Goal: Check status: Check status

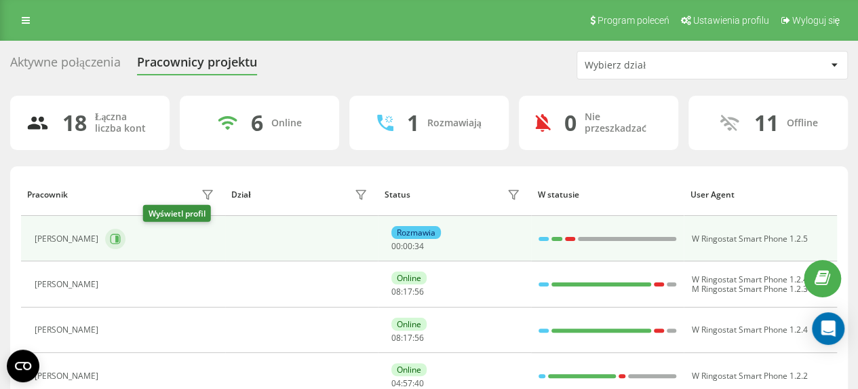
click at [121, 238] on icon at bounding box center [115, 238] width 11 height 11
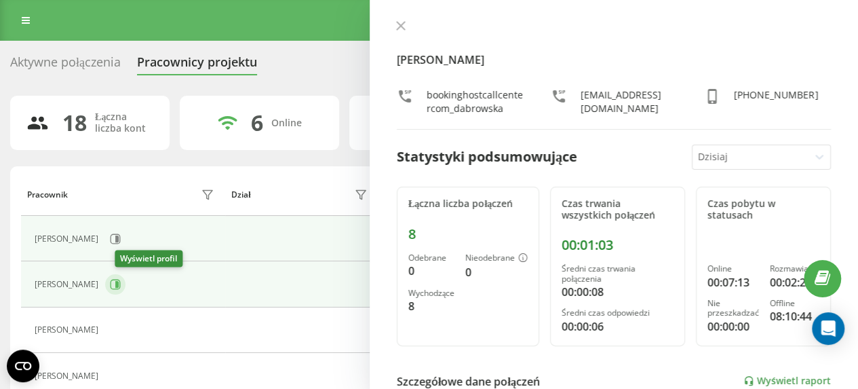
click at [119, 284] on icon at bounding box center [116, 284] width 3 height 7
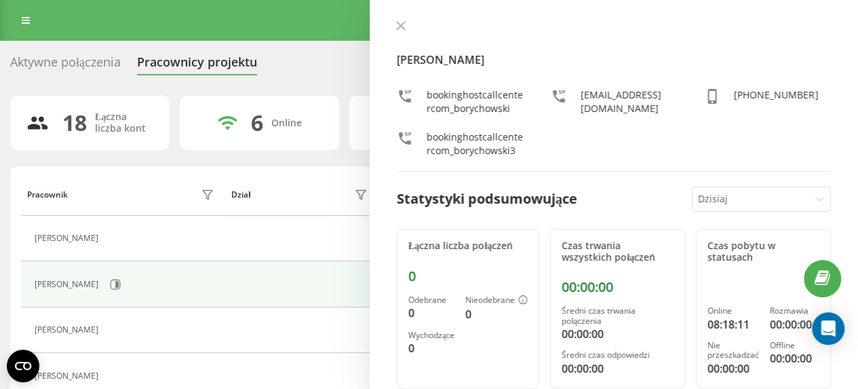
scroll to position [68, 0]
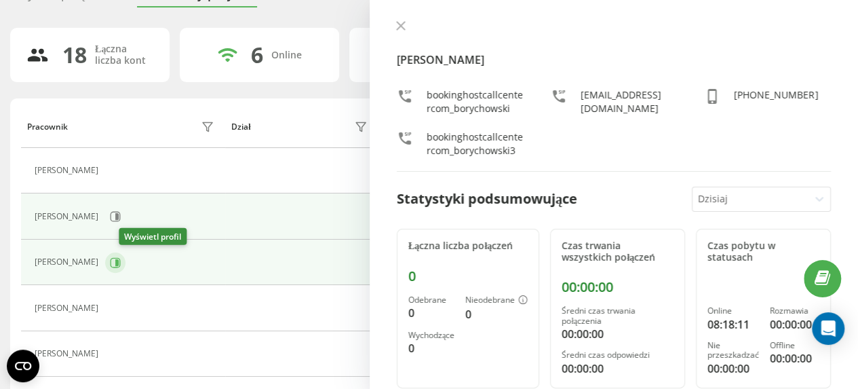
click at [119, 260] on icon at bounding box center [116, 261] width 3 height 7
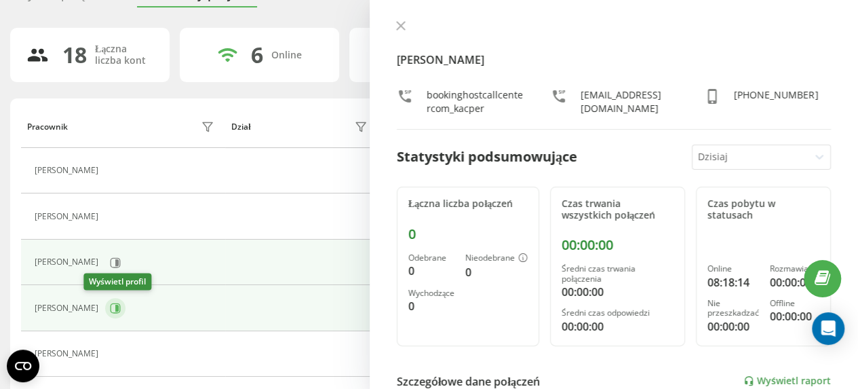
click at [115, 304] on icon at bounding box center [116, 307] width 3 height 7
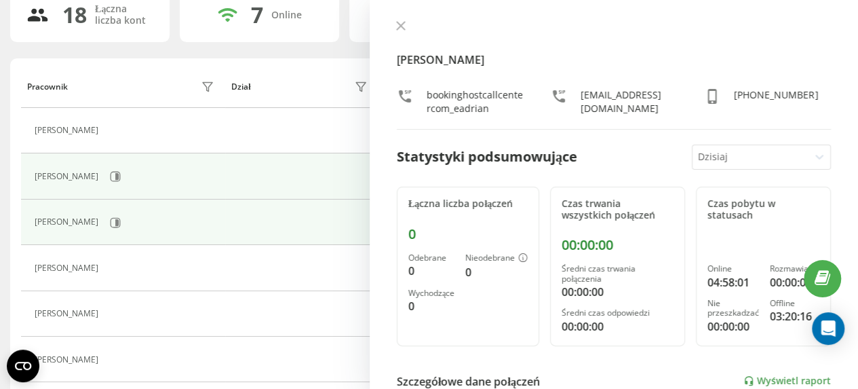
scroll to position [136, 0]
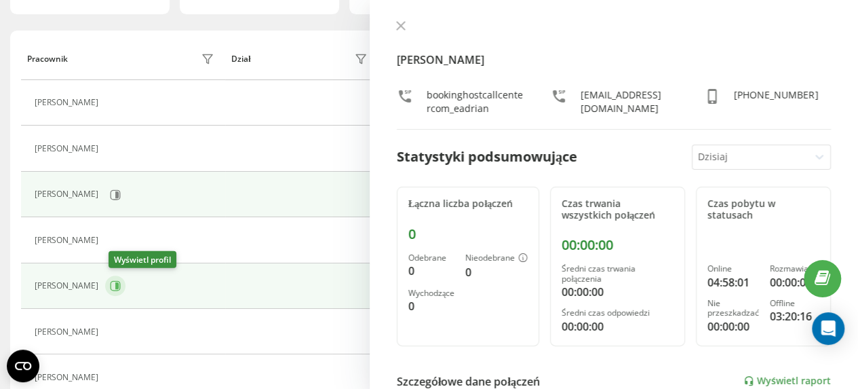
click at [121, 283] on icon at bounding box center [115, 285] width 11 height 11
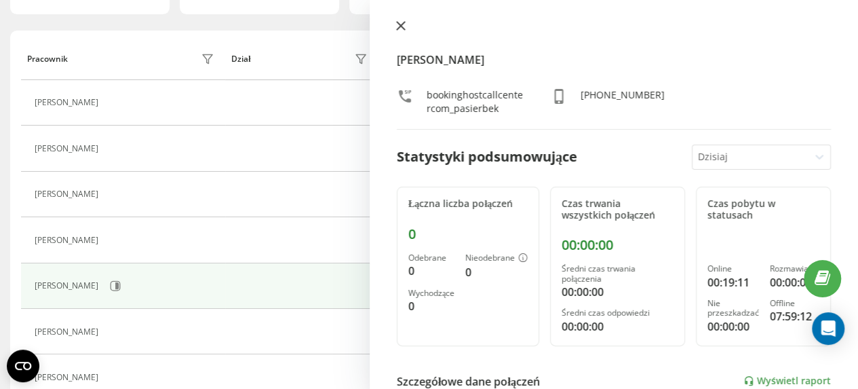
click at [396, 21] on icon at bounding box center [400, 25] width 9 height 9
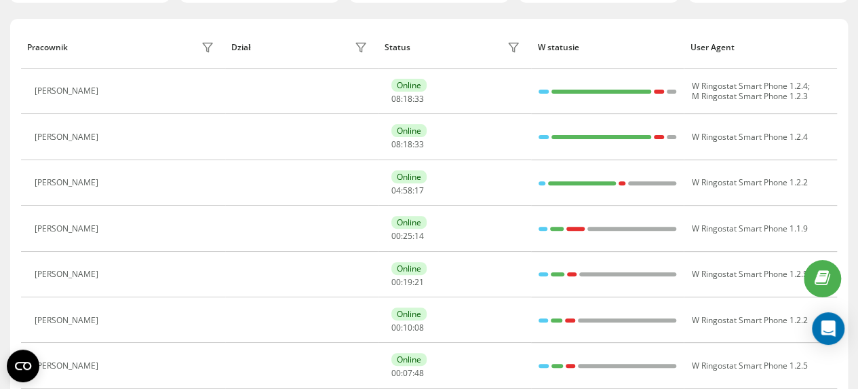
scroll to position [136, 0]
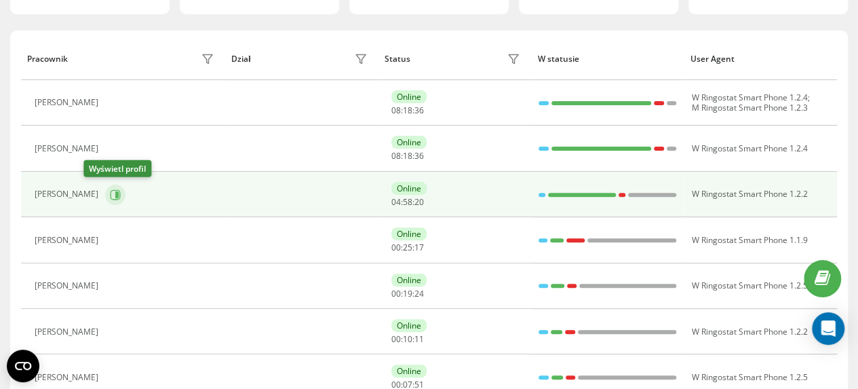
click at [115, 192] on icon at bounding box center [116, 194] width 3 height 7
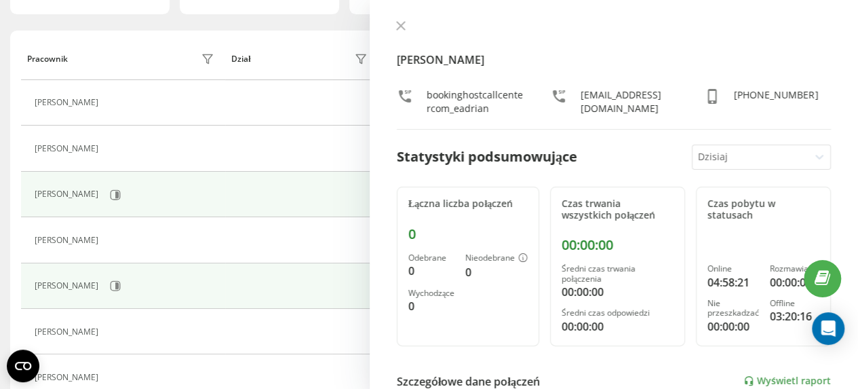
scroll to position [271, 0]
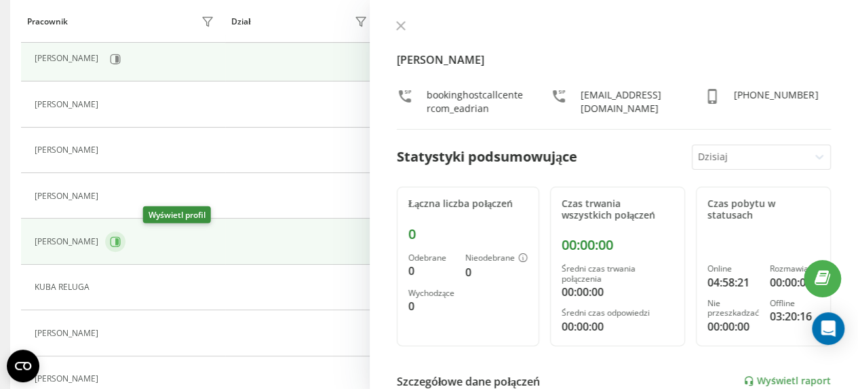
click at [119, 241] on icon at bounding box center [116, 241] width 3 height 7
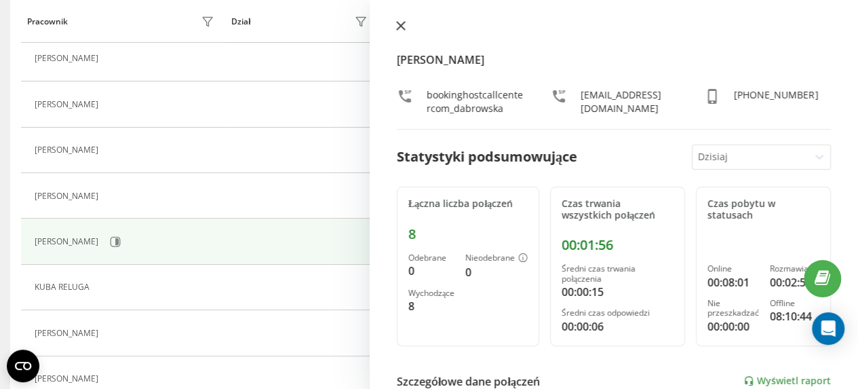
click at [396, 23] on icon at bounding box center [400, 25] width 9 height 9
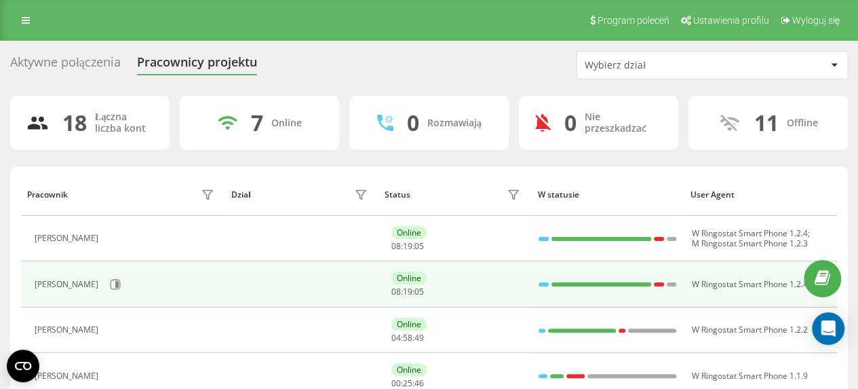
scroll to position [203, 0]
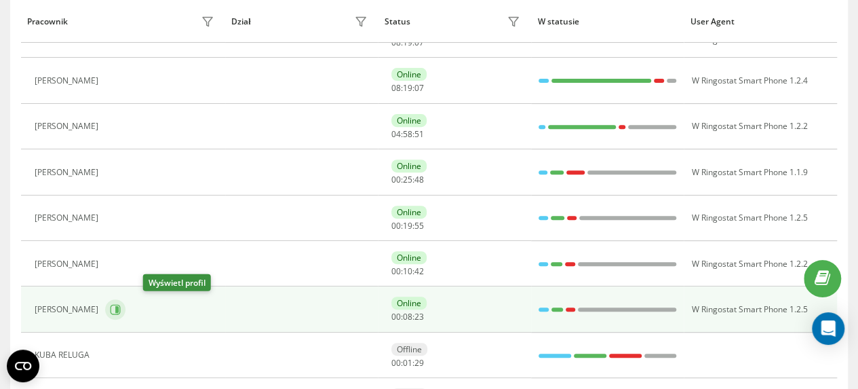
click at [121, 309] on icon at bounding box center [116, 309] width 10 height 10
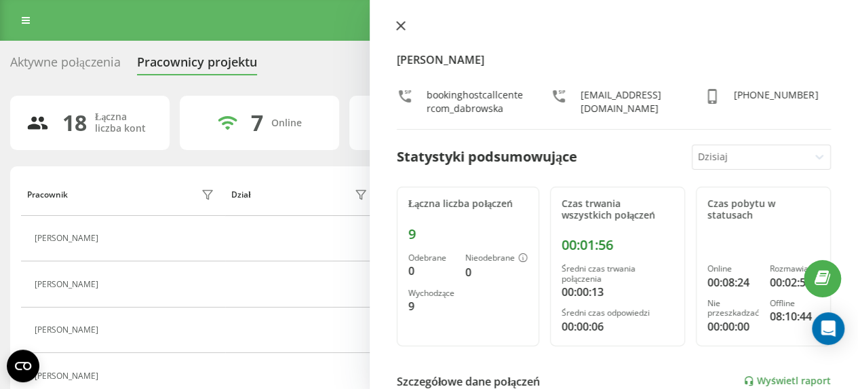
click at [400, 23] on icon at bounding box center [400, 25] width 9 height 9
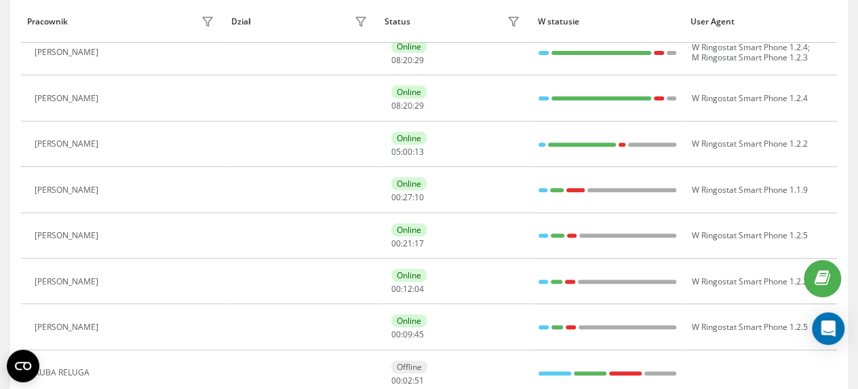
scroll to position [203, 0]
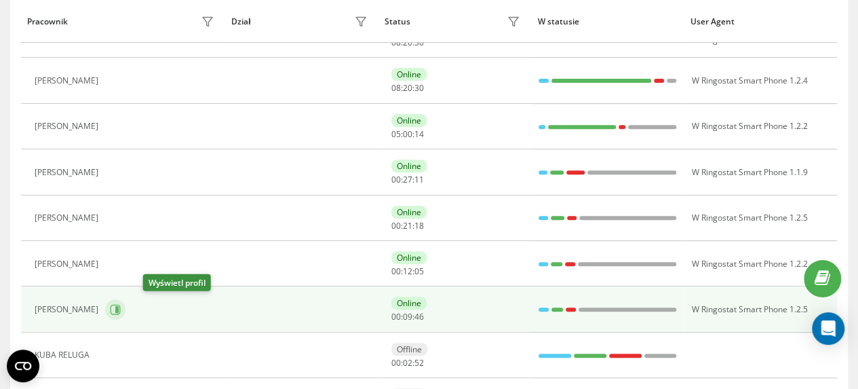
click at [119, 307] on icon at bounding box center [116, 309] width 3 height 7
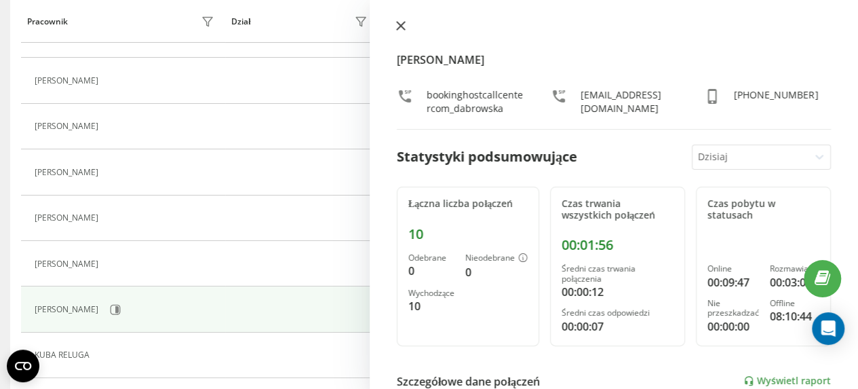
click at [402, 25] on icon at bounding box center [400, 25] width 9 height 9
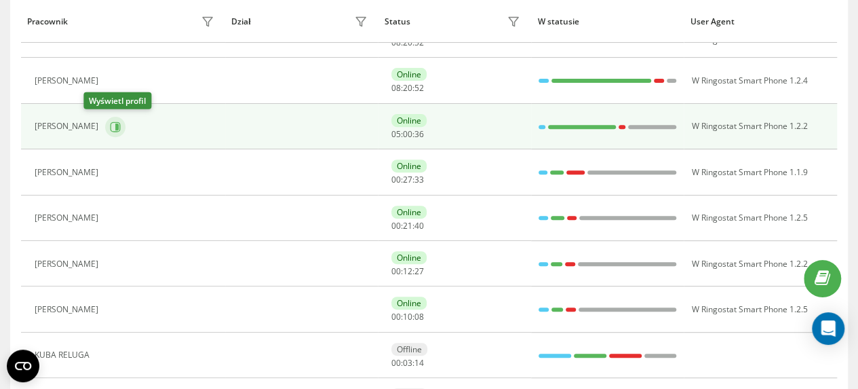
click at [115, 125] on icon at bounding box center [116, 126] width 3 height 7
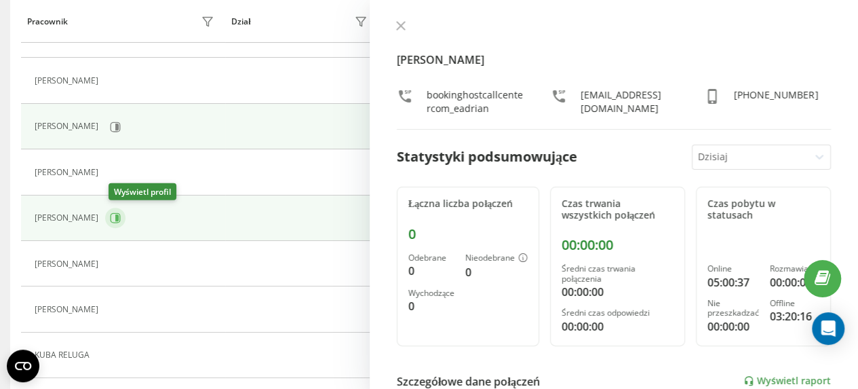
click at [119, 214] on icon at bounding box center [116, 217] width 3 height 7
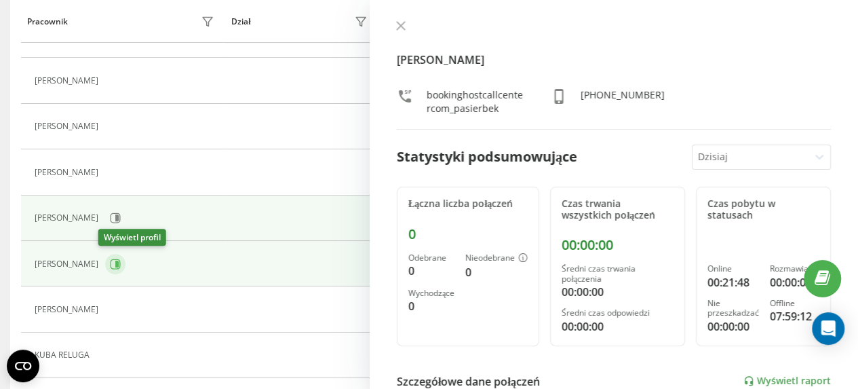
click at [115, 260] on icon at bounding box center [116, 263] width 3 height 7
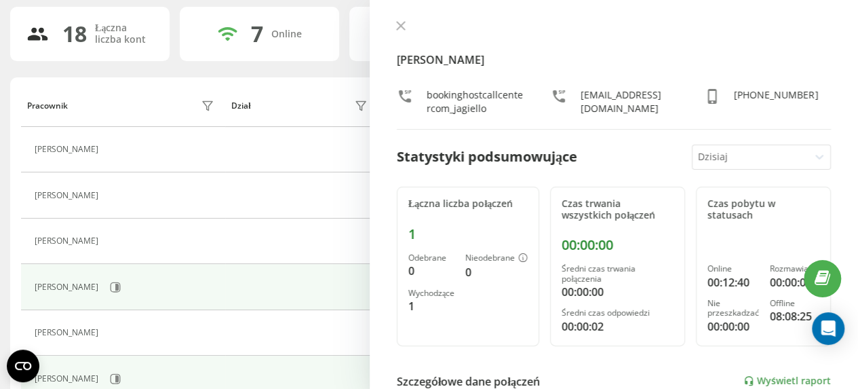
scroll to position [68, 0]
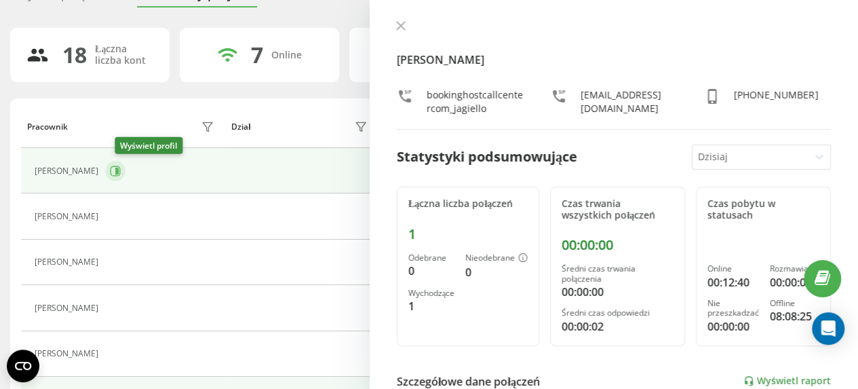
click at [121, 166] on icon at bounding box center [115, 170] width 11 height 11
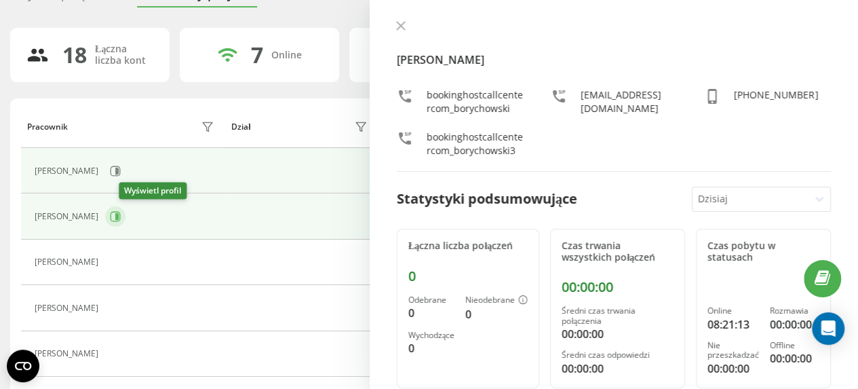
click at [119, 216] on icon at bounding box center [116, 216] width 3 height 7
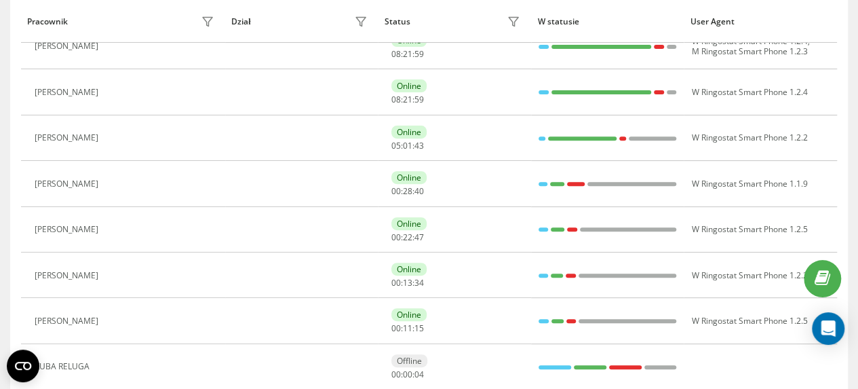
scroll to position [203, 0]
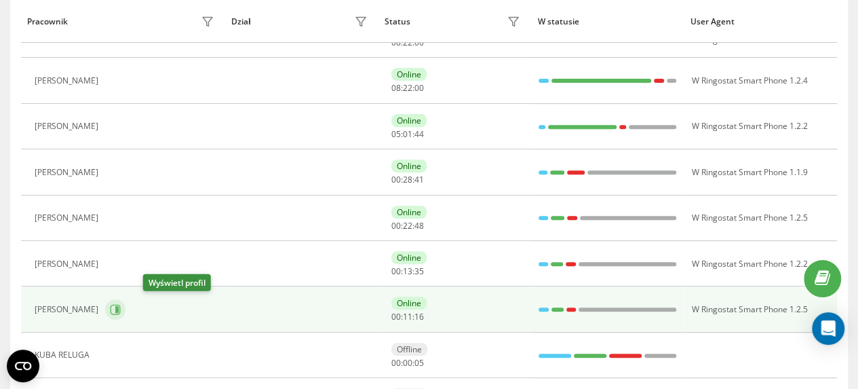
click at [121, 306] on icon at bounding box center [115, 309] width 11 height 11
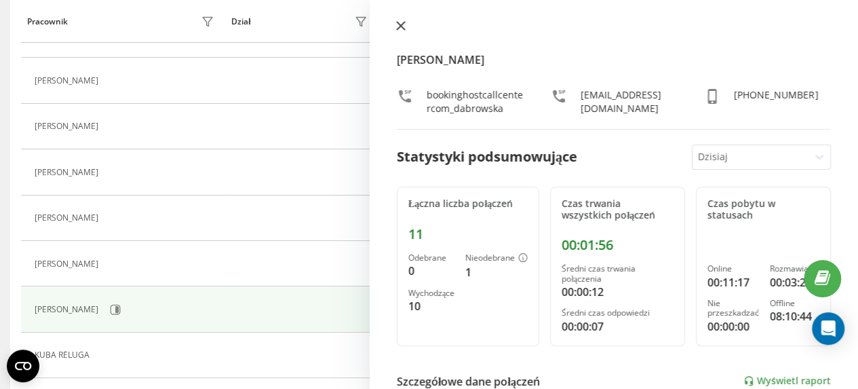
click at [399, 24] on icon at bounding box center [401, 26] width 8 height 8
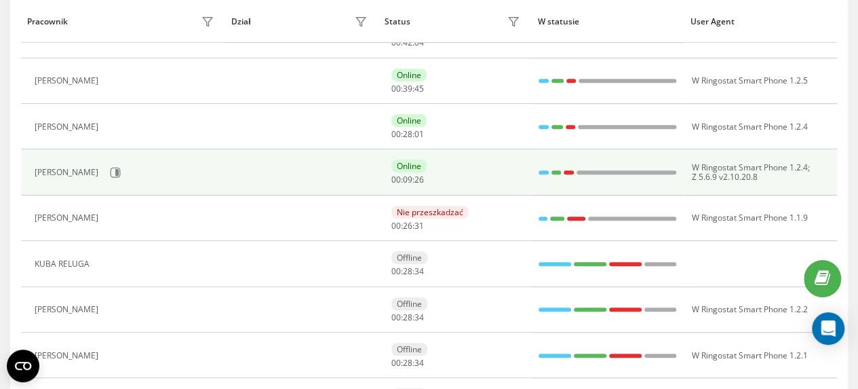
scroll to position [1, 0]
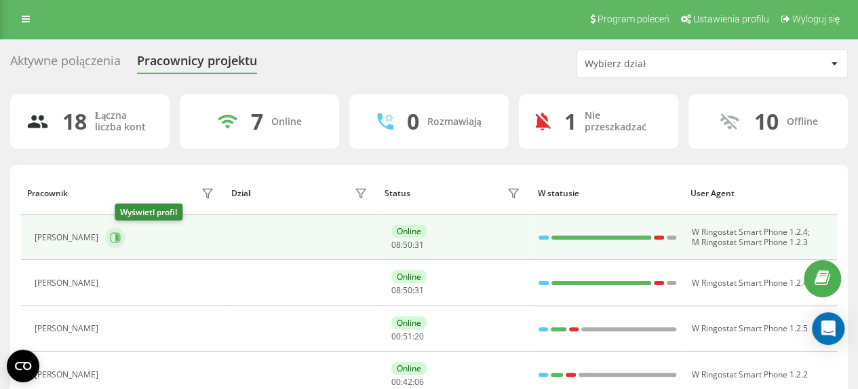
click at [119, 235] on icon at bounding box center [116, 237] width 3 height 7
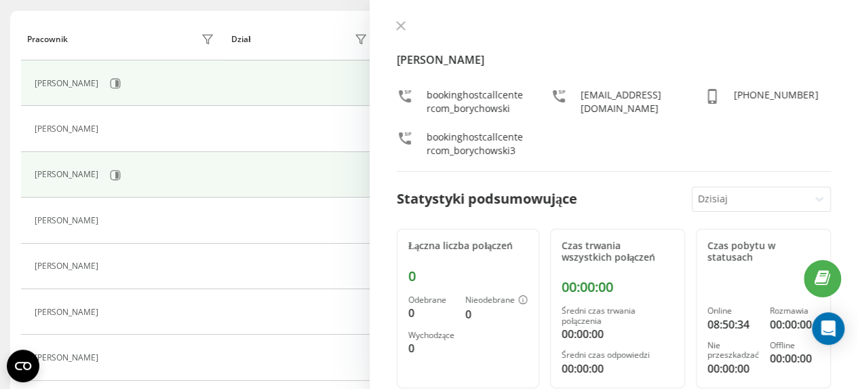
scroll to position [137, 0]
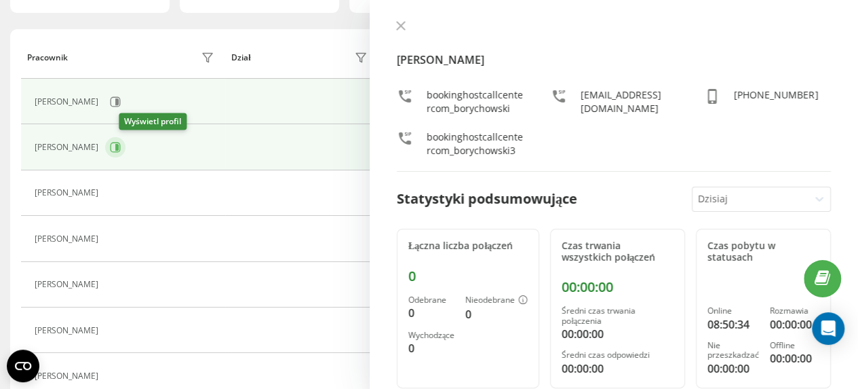
click at [119, 146] on icon at bounding box center [116, 147] width 3 height 7
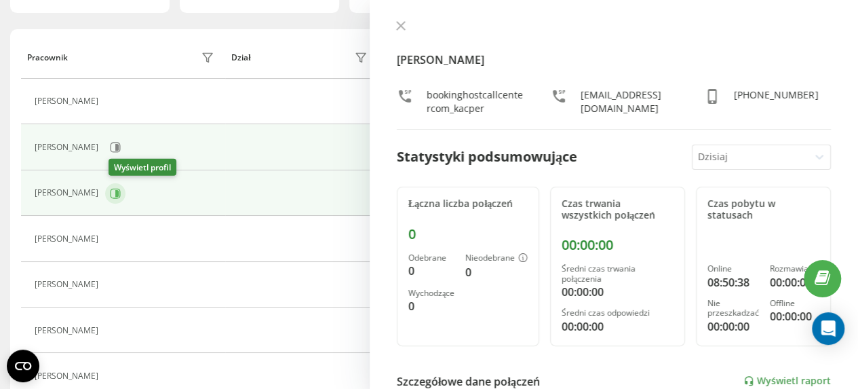
click at [119, 191] on icon at bounding box center [116, 192] width 3 height 7
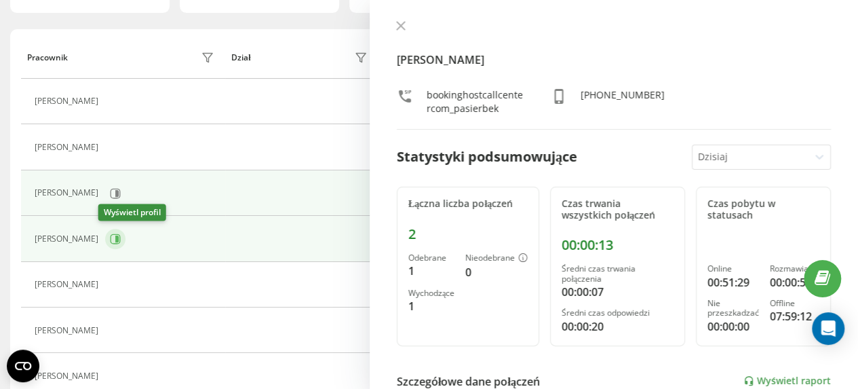
click at [115, 236] on icon at bounding box center [116, 238] width 3 height 7
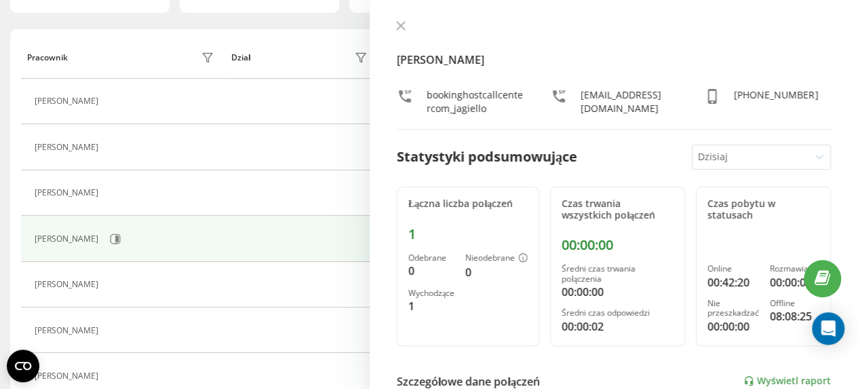
scroll to position [205, 0]
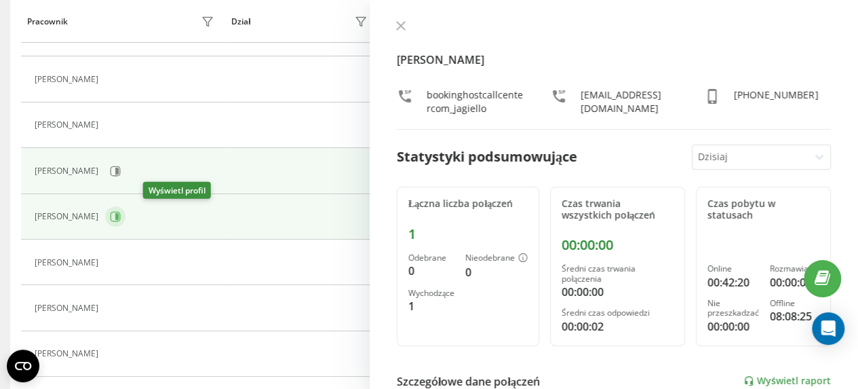
click at [119, 216] on icon at bounding box center [116, 216] width 3 height 7
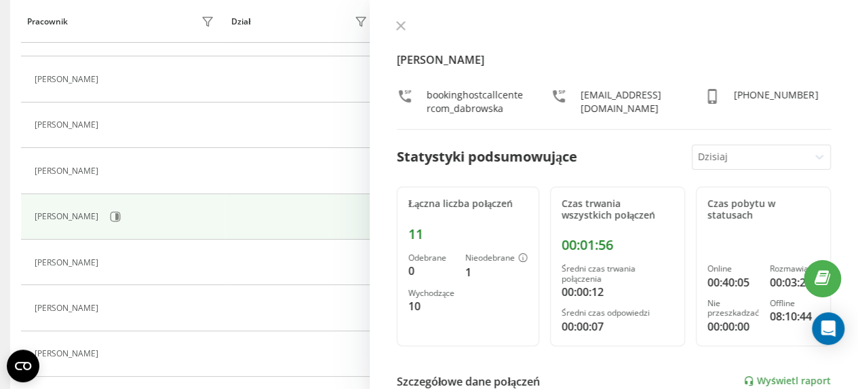
scroll to position [273, 0]
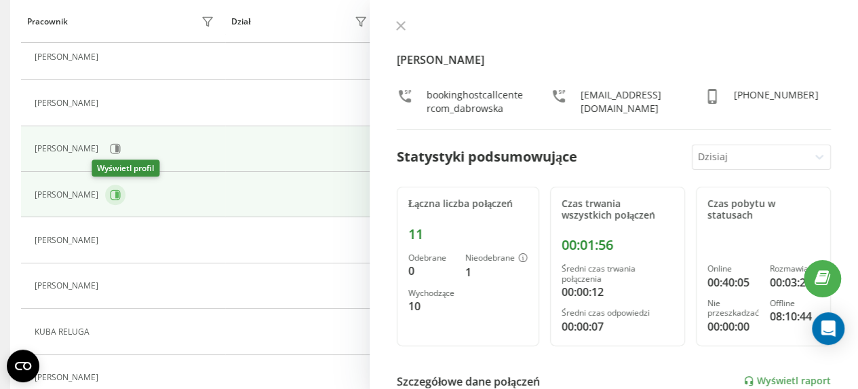
click at [115, 193] on icon at bounding box center [116, 194] width 3 height 7
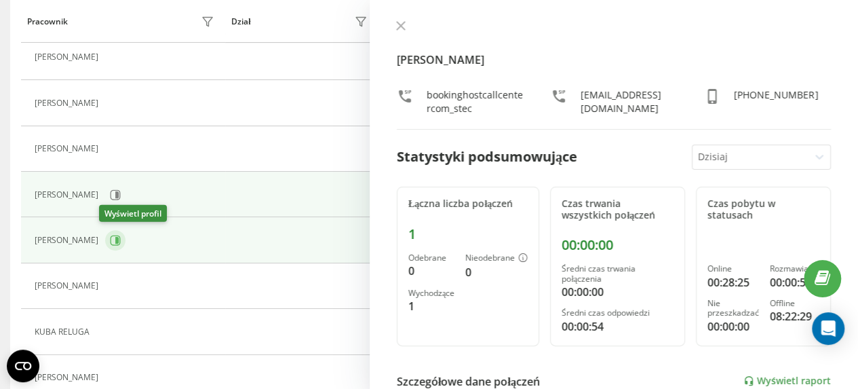
click at [113, 238] on icon at bounding box center [115, 240] width 11 height 11
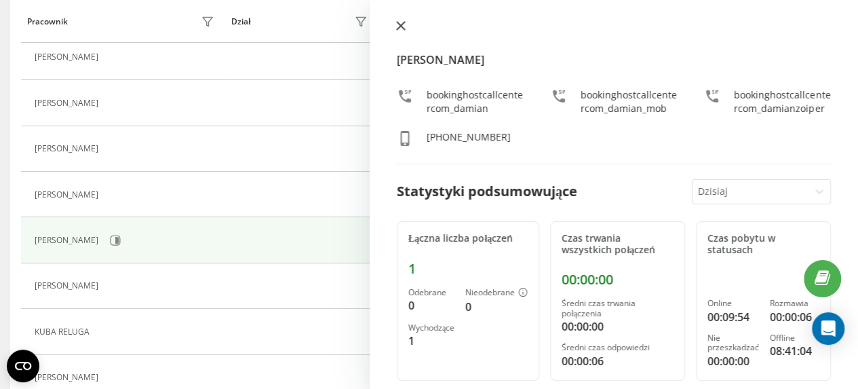
click at [404, 24] on icon at bounding box center [400, 25] width 9 height 9
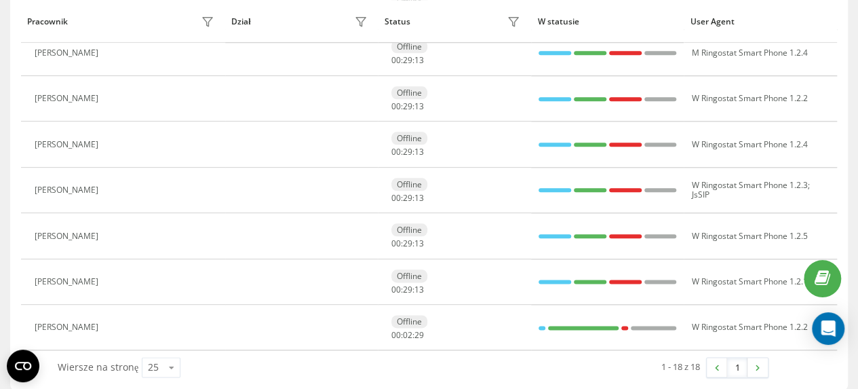
scroll to position [695, 0]
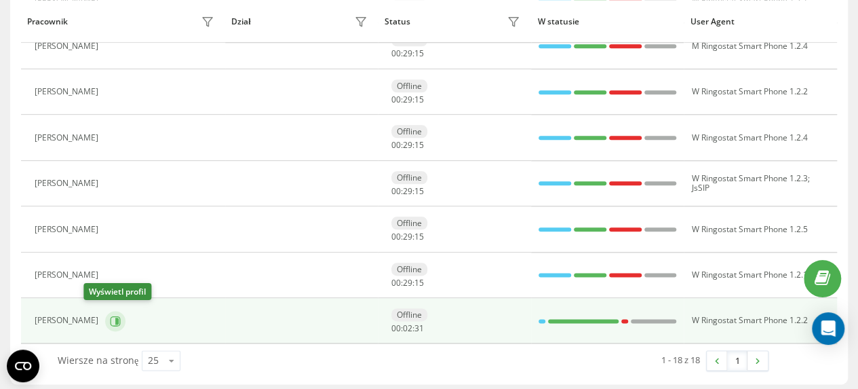
click at [110, 317] on icon at bounding box center [115, 320] width 11 height 11
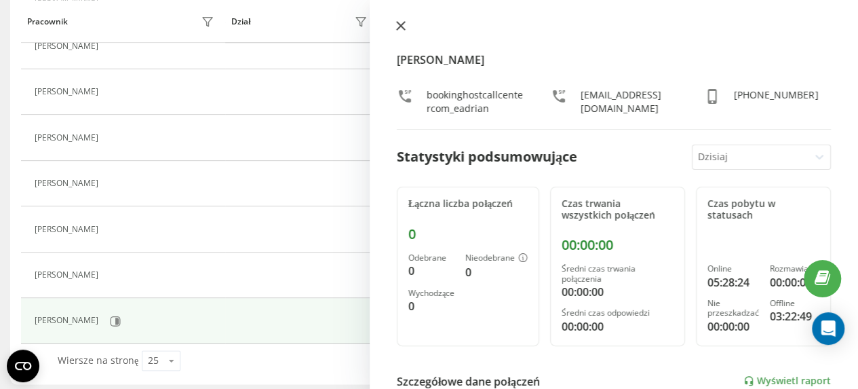
click at [400, 23] on icon at bounding box center [400, 25] width 9 height 9
